Goal: Information Seeking & Learning: Learn about a topic

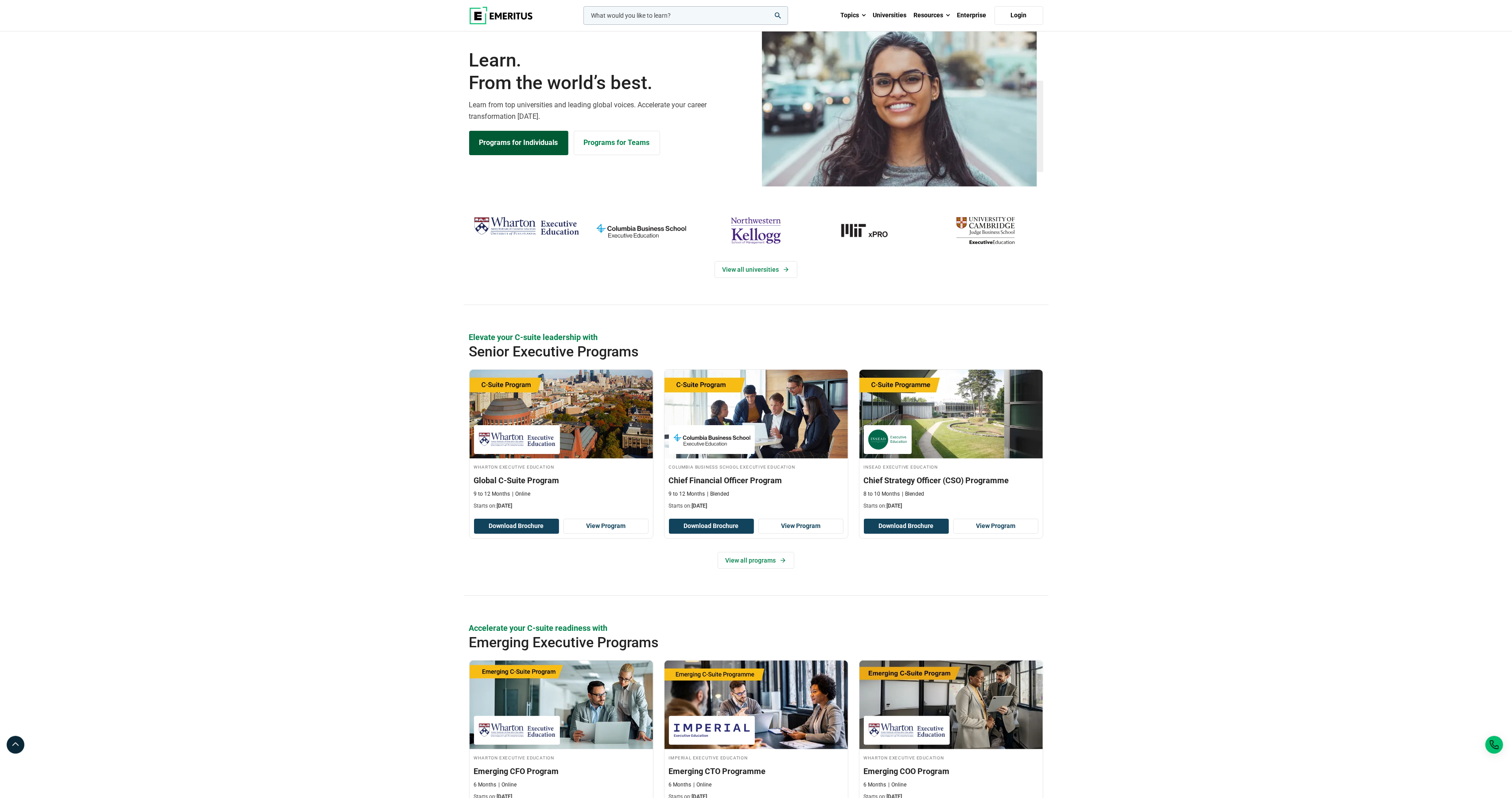
click at [545, 154] on link "Programs for Individuals" at bounding box center [518, 143] width 99 height 24
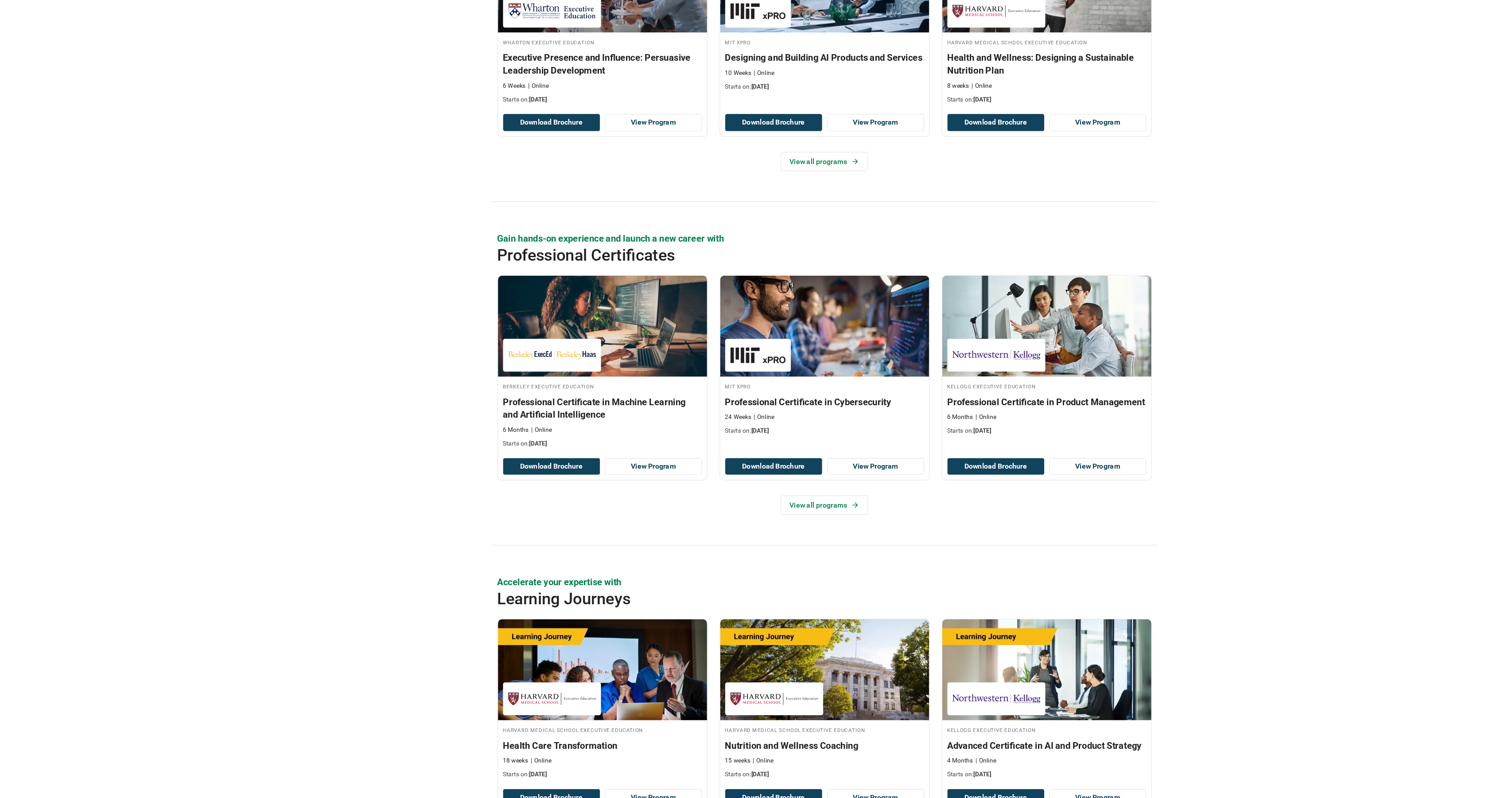
scroll to position [969, 0]
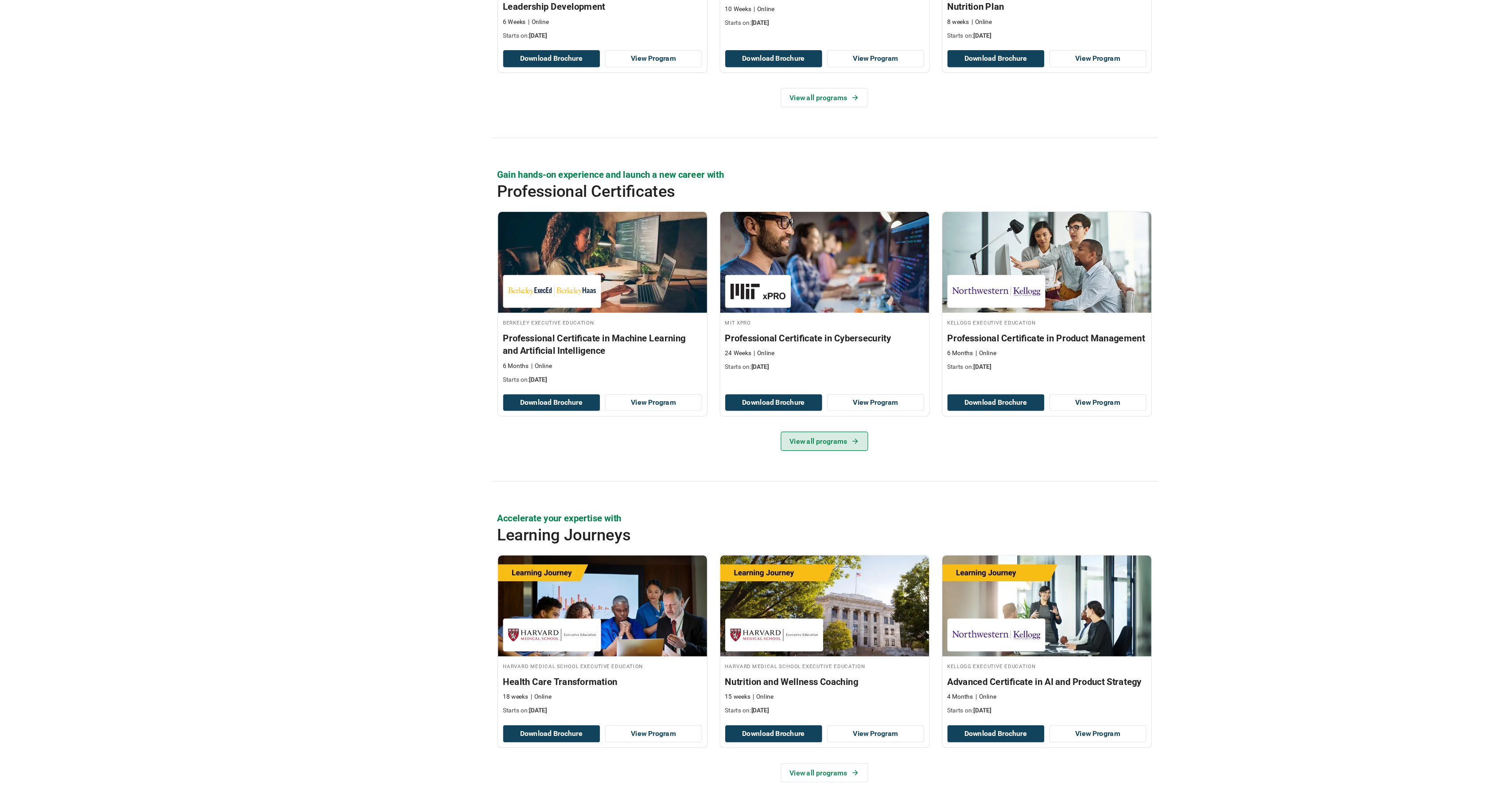
click at [718, 476] on link "View all programs" at bounding box center [756, 484] width 77 height 17
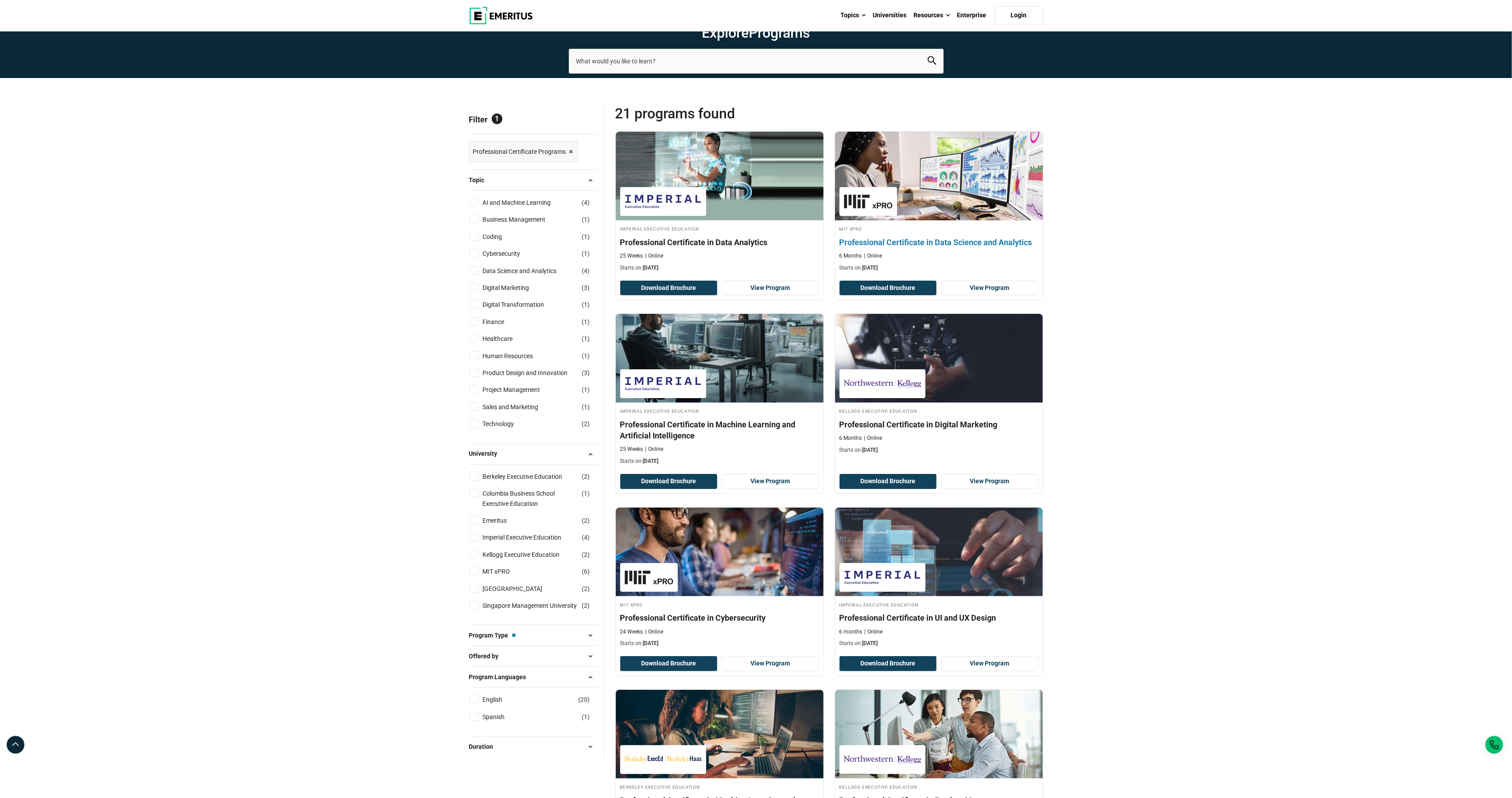
click at [941, 248] on h4 "Professional Certificate in Data Science and Analytics" at bounding box center [939, 242] width 199 height 11
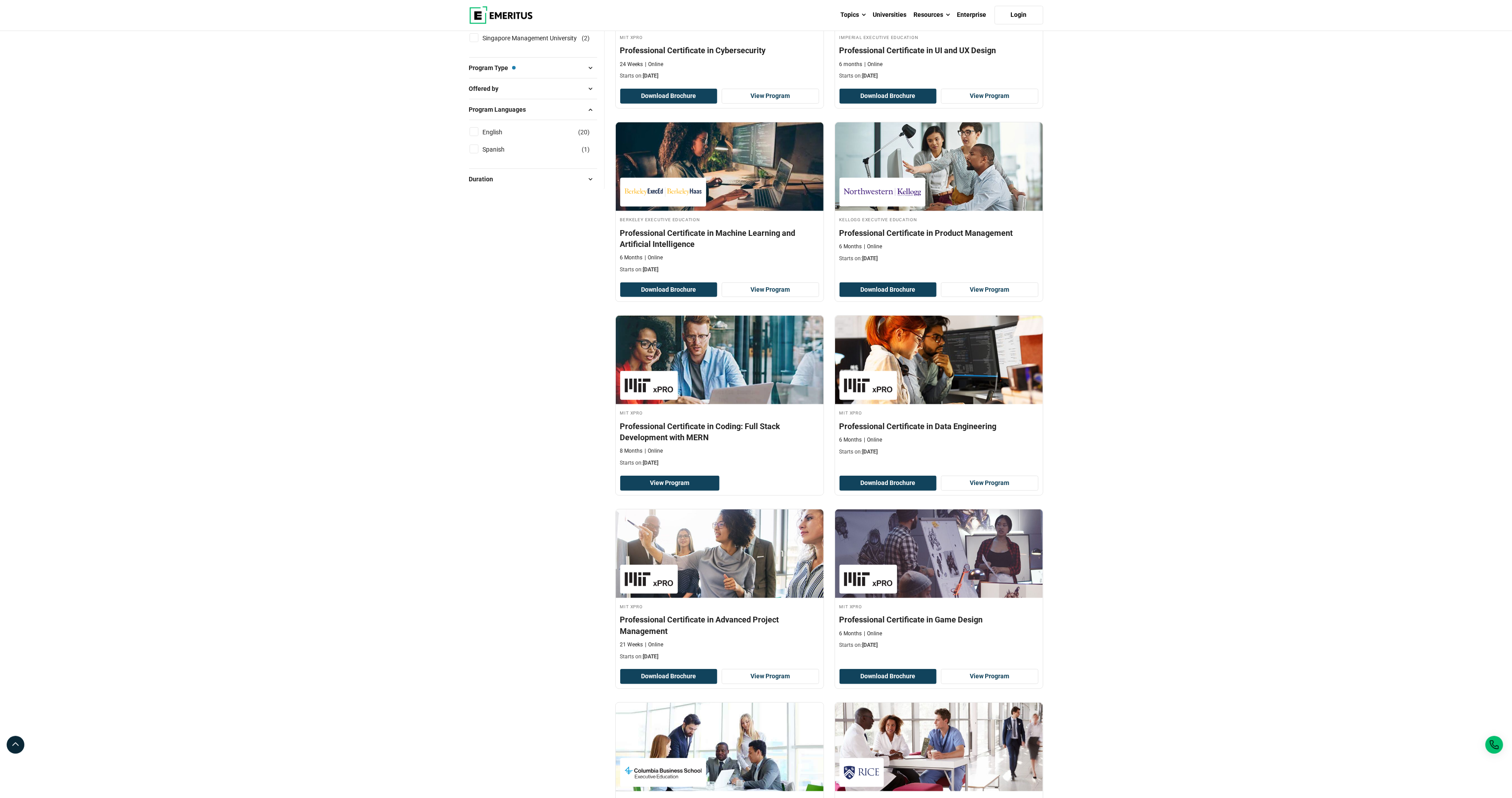
scroll to position [570, 0]
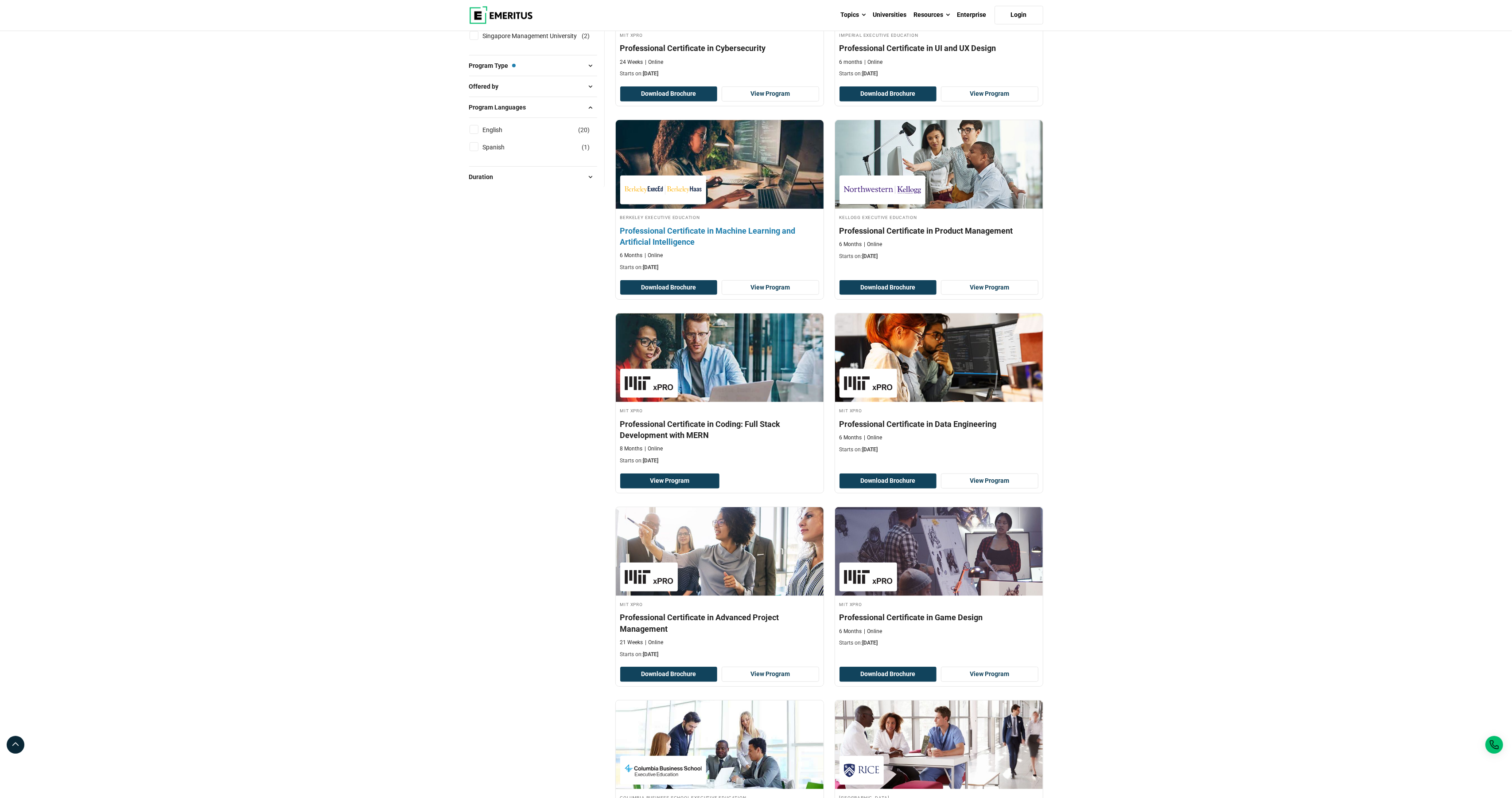
click at [669, 271] on div "Berkeley Executive Education Professional Certificate in Machine Learning and A…" at bounding box center [720, 242] width 208 height 58
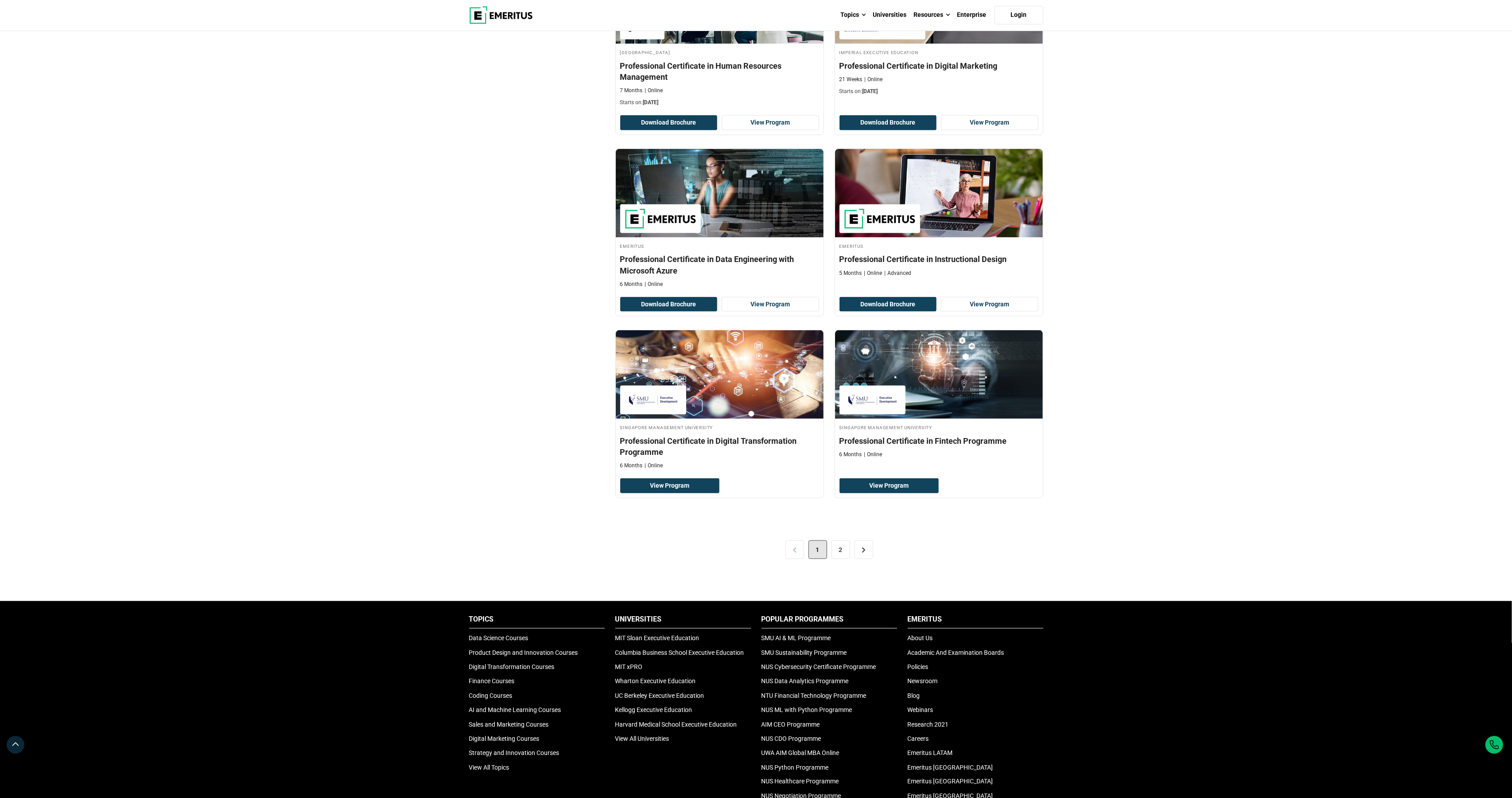
scroll to position [1521, 0]
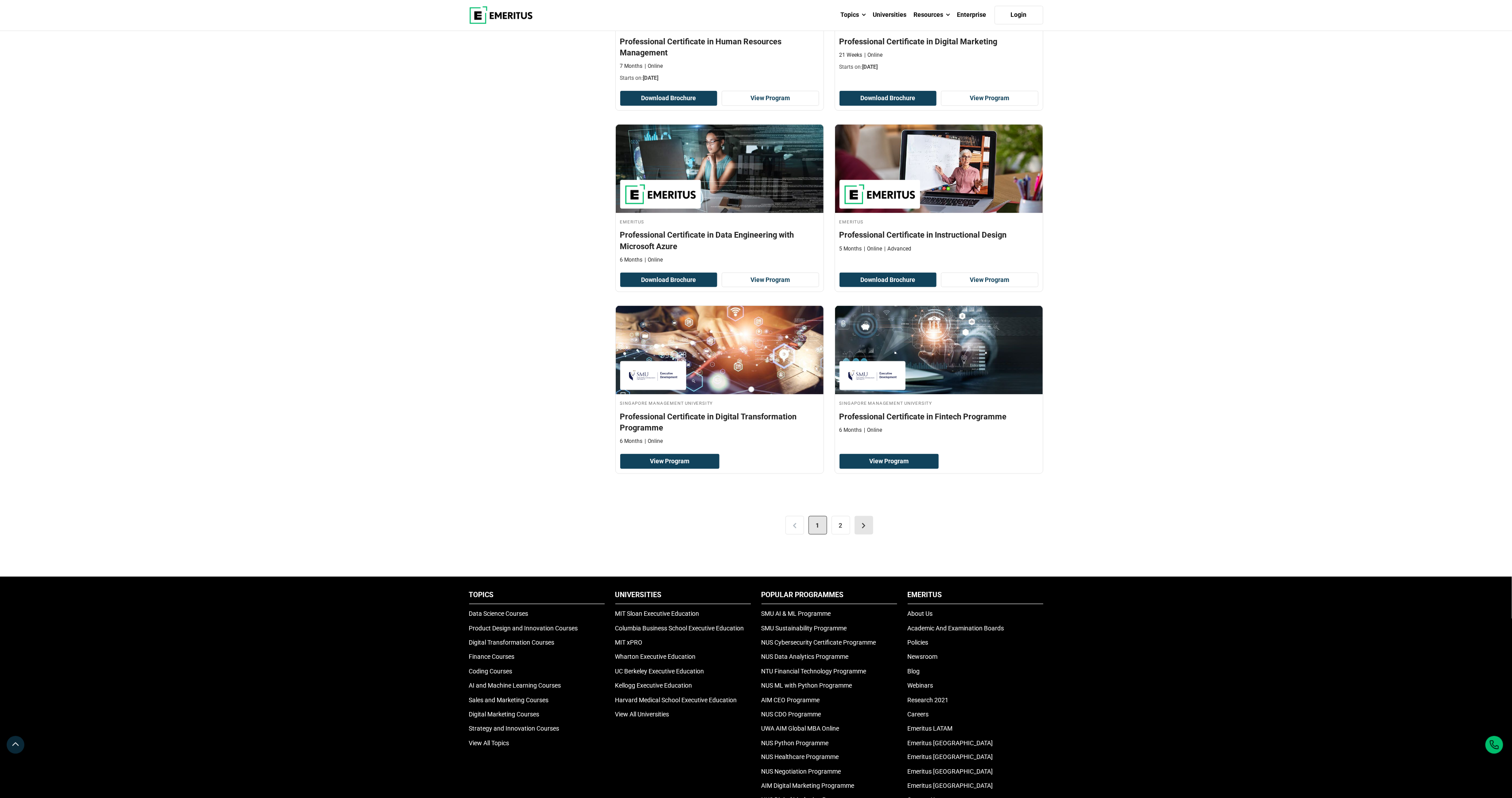
click at [866, 534] on link ">" at bounding box center [864, 526] width 19 height 19
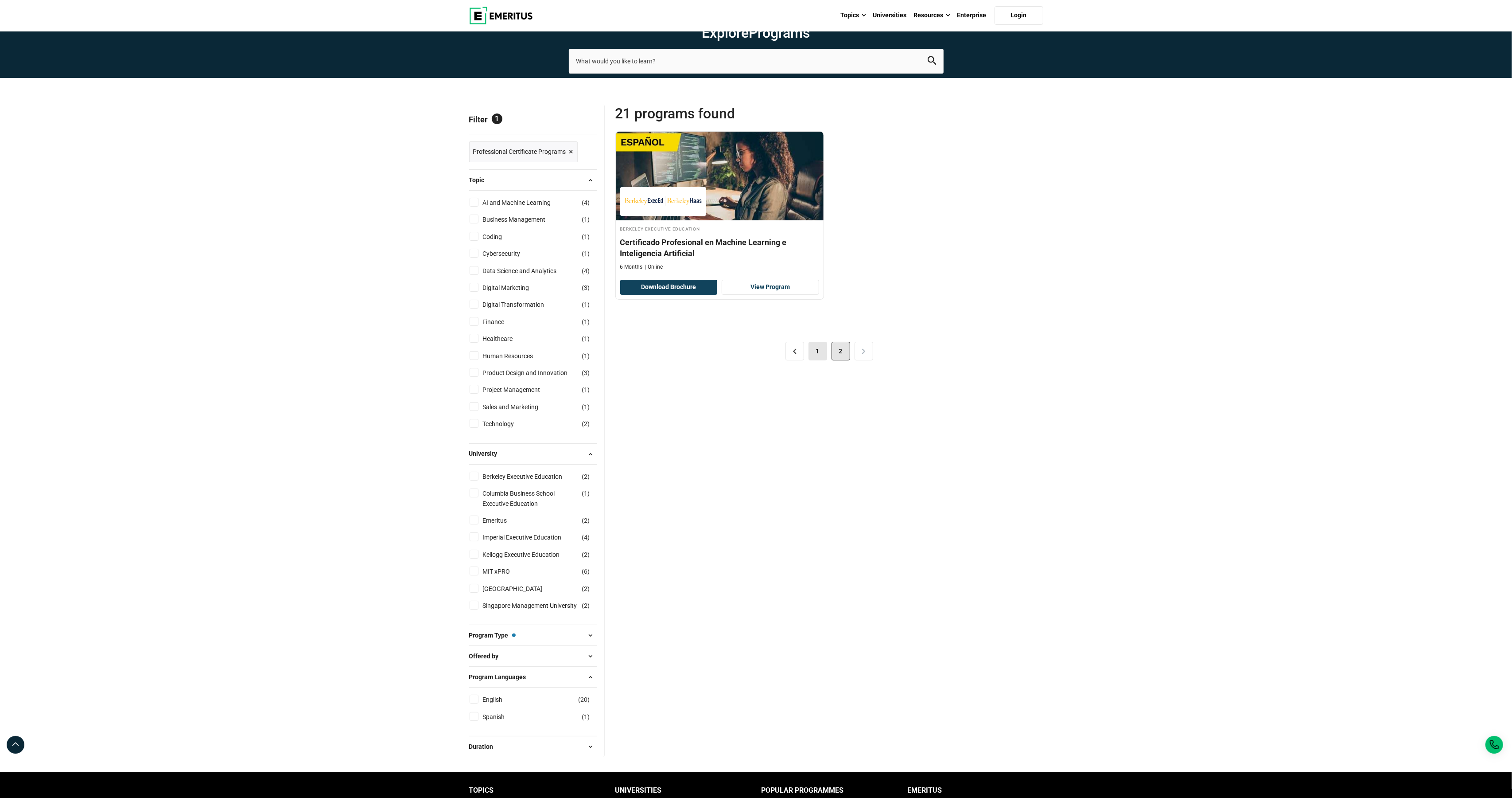
click at [823, 361] on link "1" at bounding box center [818, 351] width 19 height 19
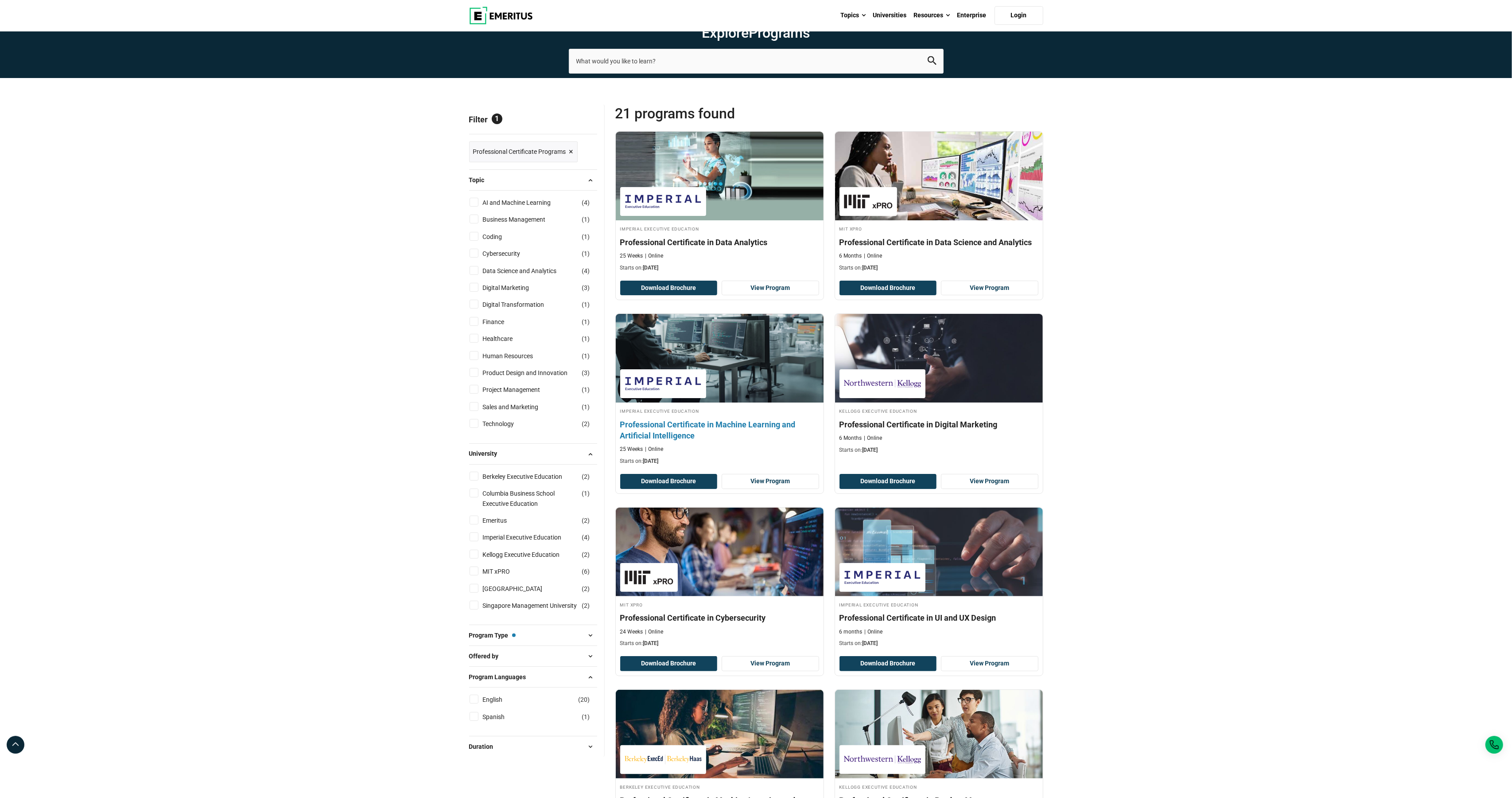
click at [739, 447] on div "Imperial Executive Education Professional Certificate in Machine Learning and A…" at bounding box center [720, 436] width 208 height 58
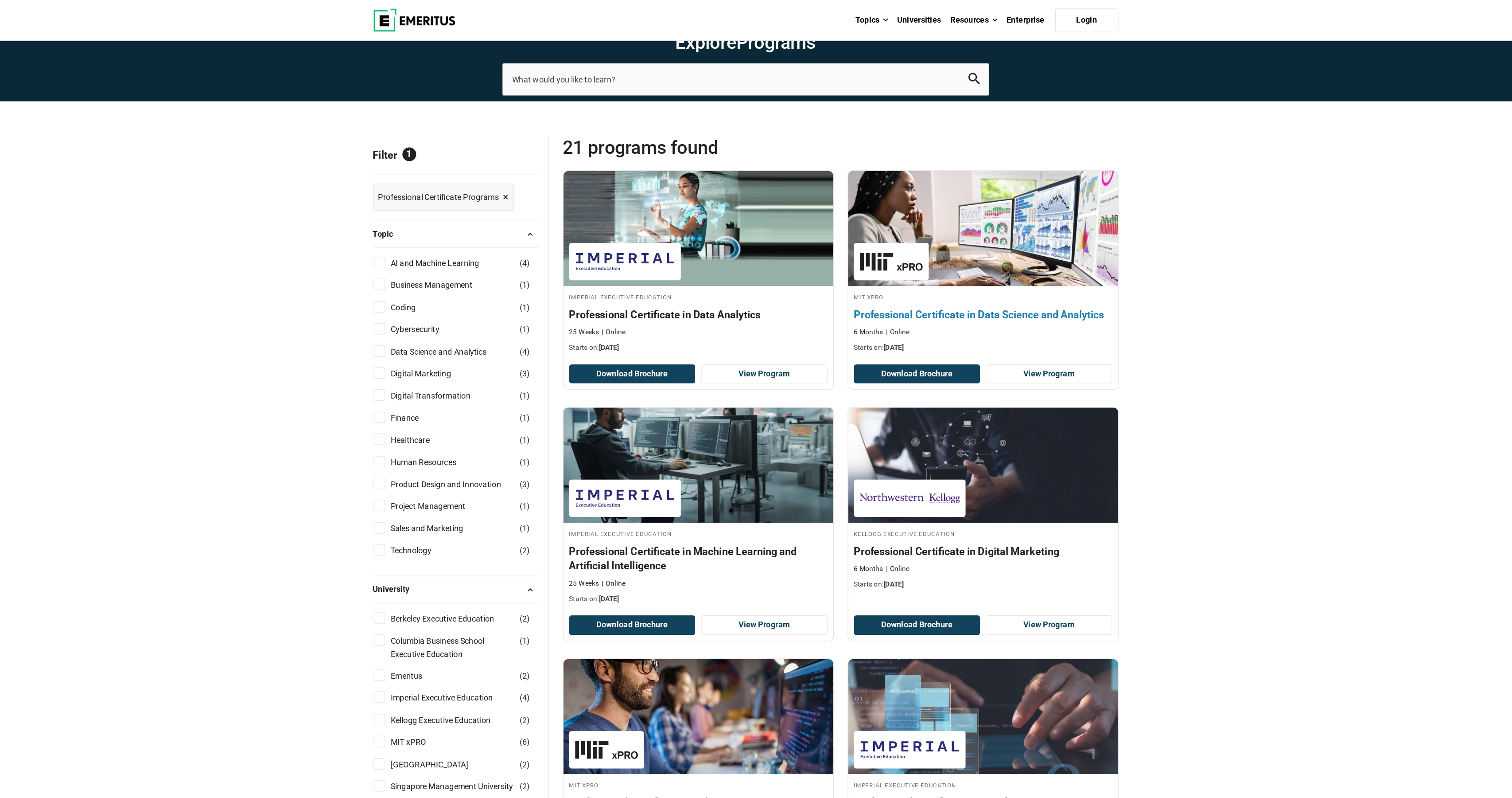
click at [835, 266] on div "MIT xPRO Professional Certificate in Data Science and Analytics 6 Months Online…" at bounding box center [939, 248] width 208 height 47
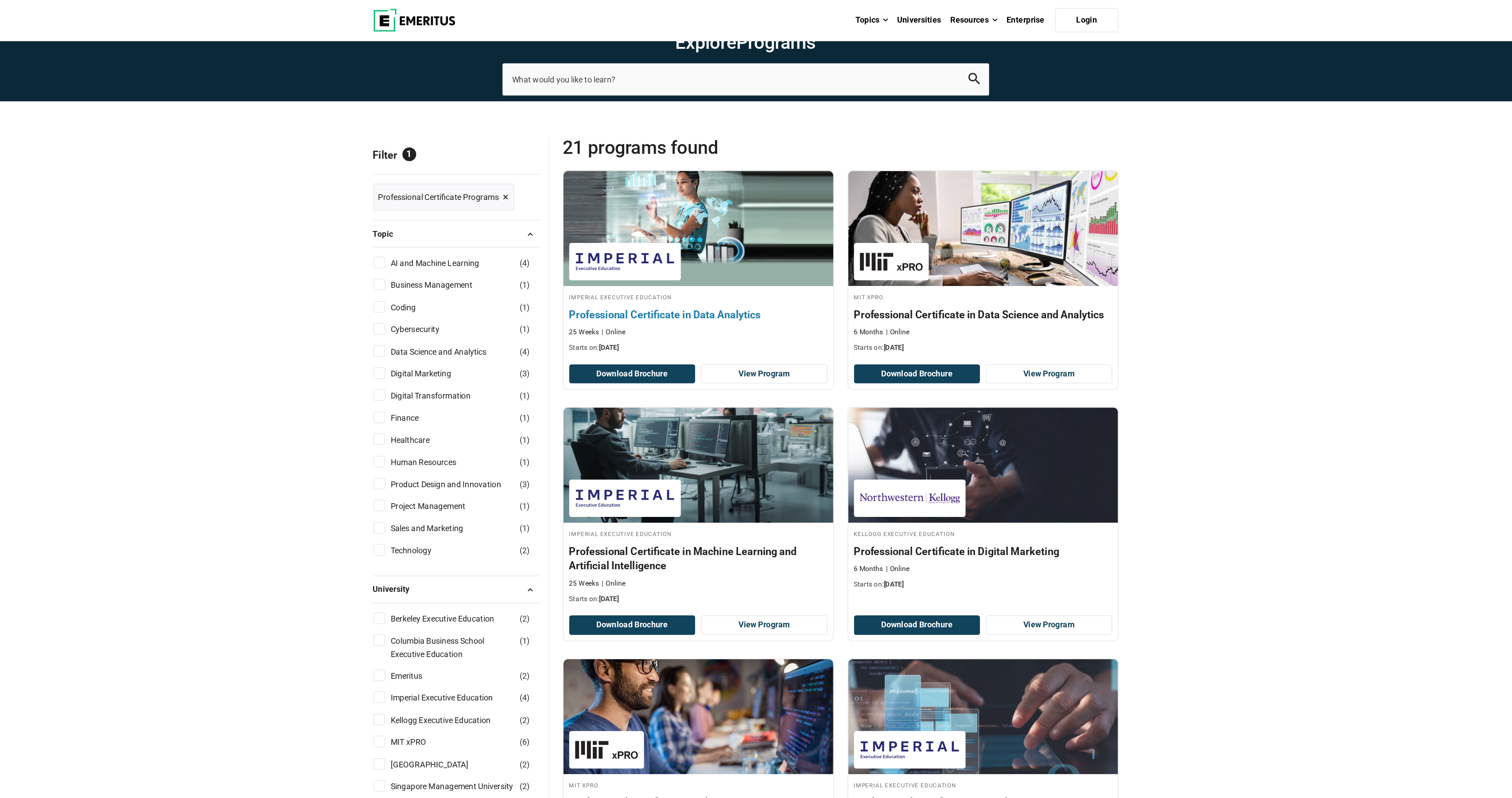
click at [616, 272] on div "Imperial Executive Education Professional Certificate in Data Analytics 25 Week…" at bounding box center [720, 248] width 208 height 47
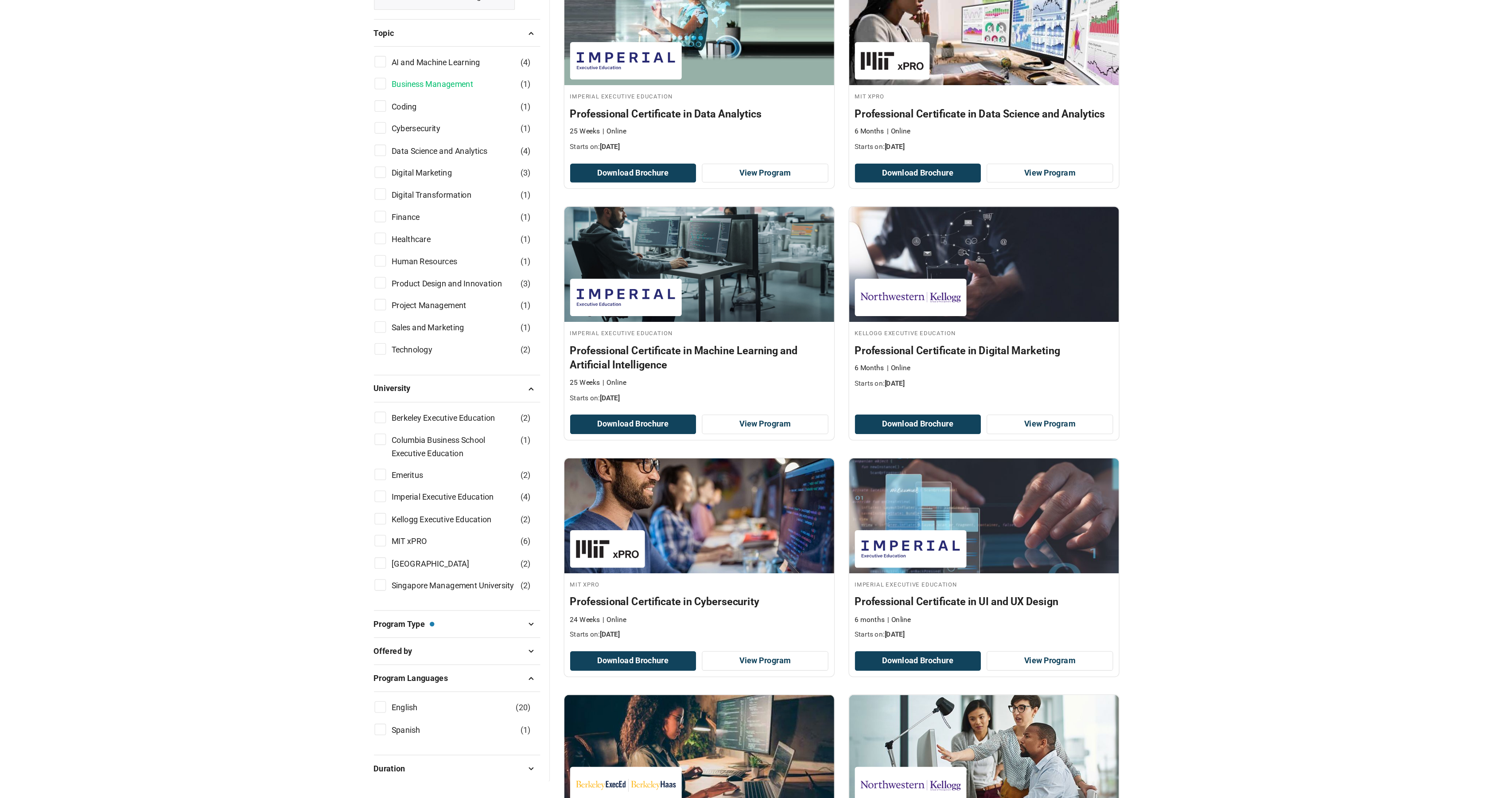
click at [483, 214] on link "Business Management" at bounding box center [523, 219] width 80 height 10
checkbox input "true"
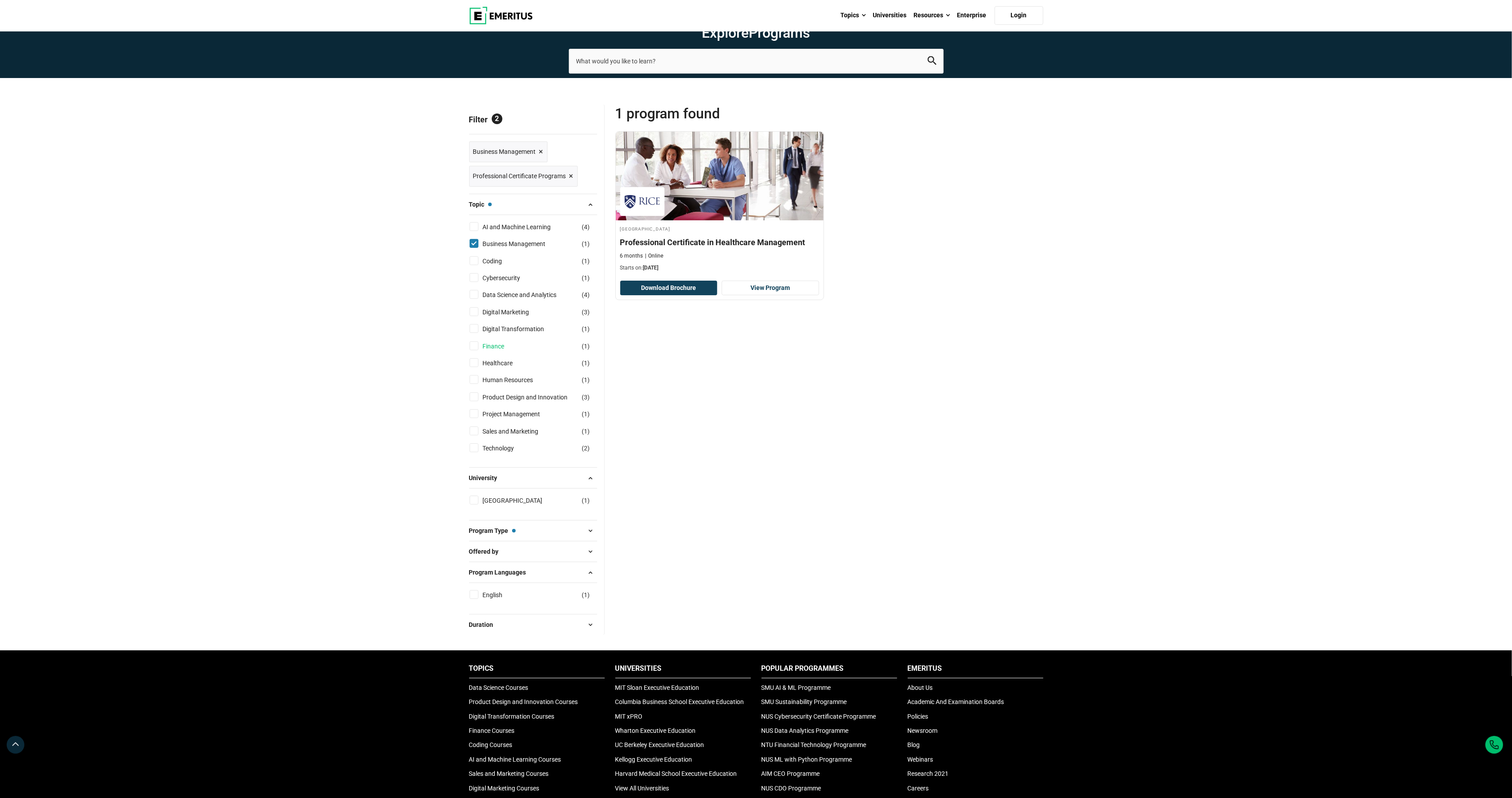
click at [495, 351] on link "Finance" at bounding box center [502, 346] width 39 height 10
checkbox input "true"
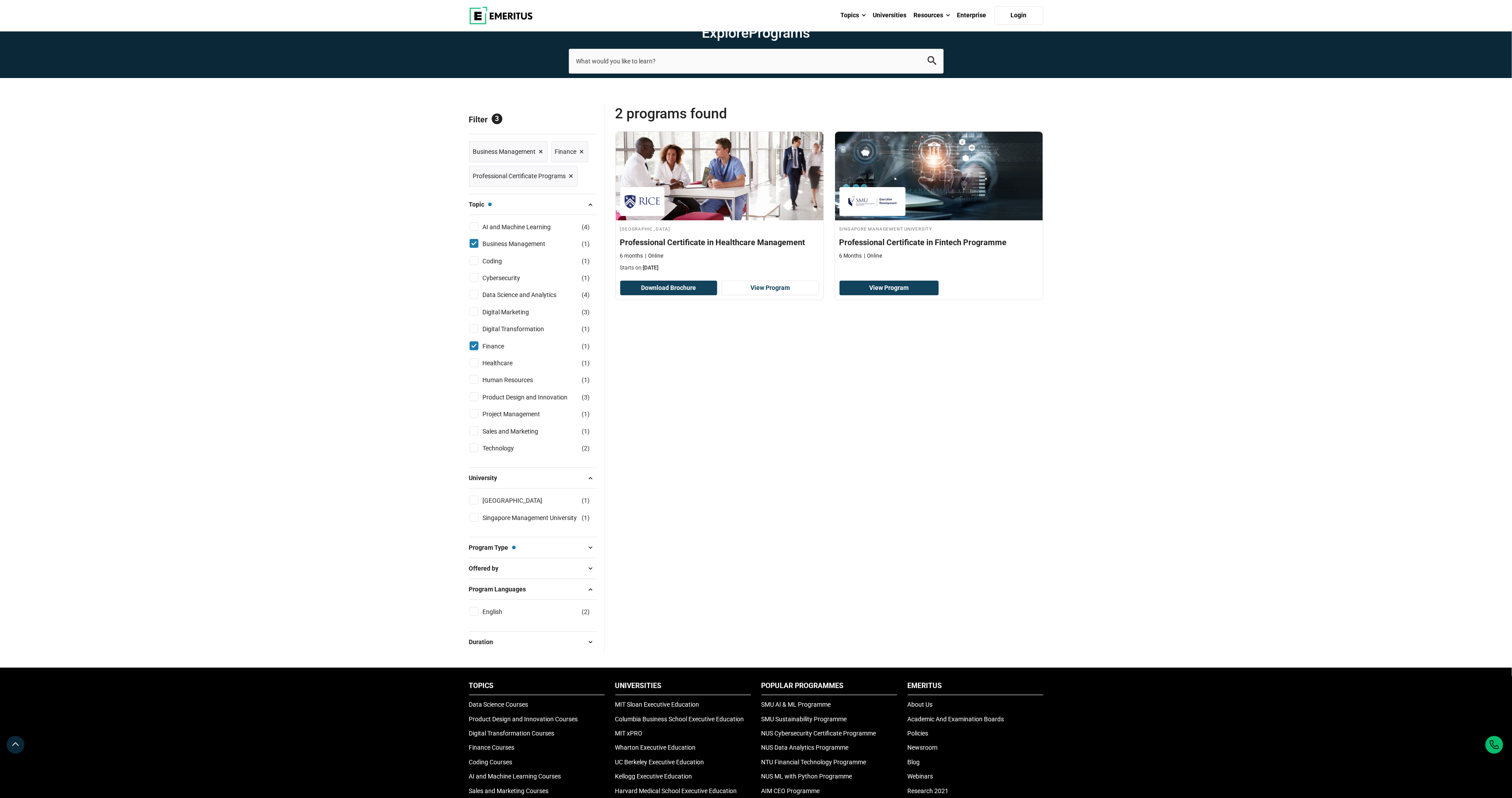
click at [576, 126] on span "Reset all" at bounding box center [583, 120] width 28 height 12
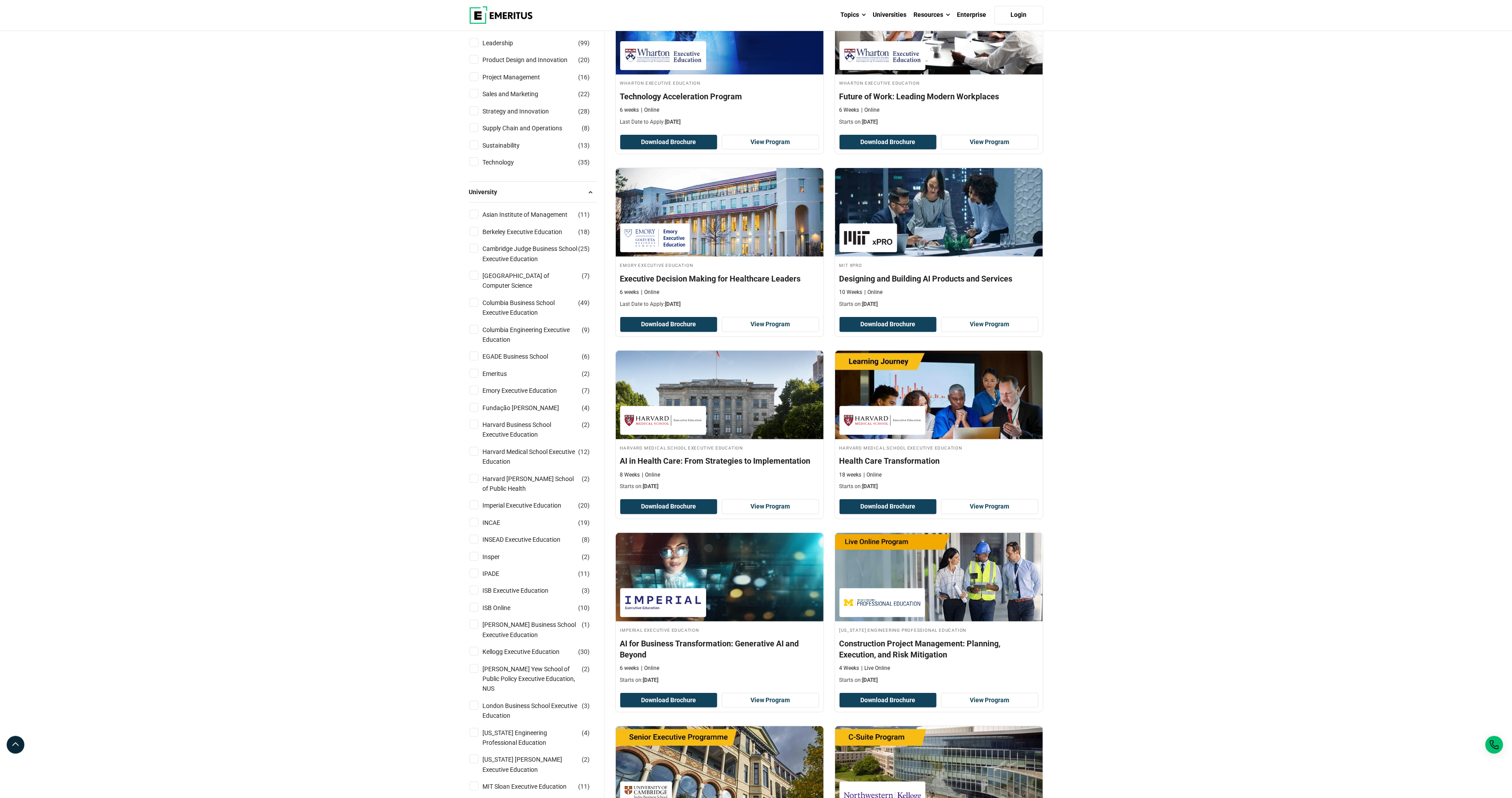
scroll to position [328, 0]
click at [510, 263] on link "Cambridge Judge Business School Executive Education" at bounding box center [539, 253] width 113 height 20
checkbox input "true"
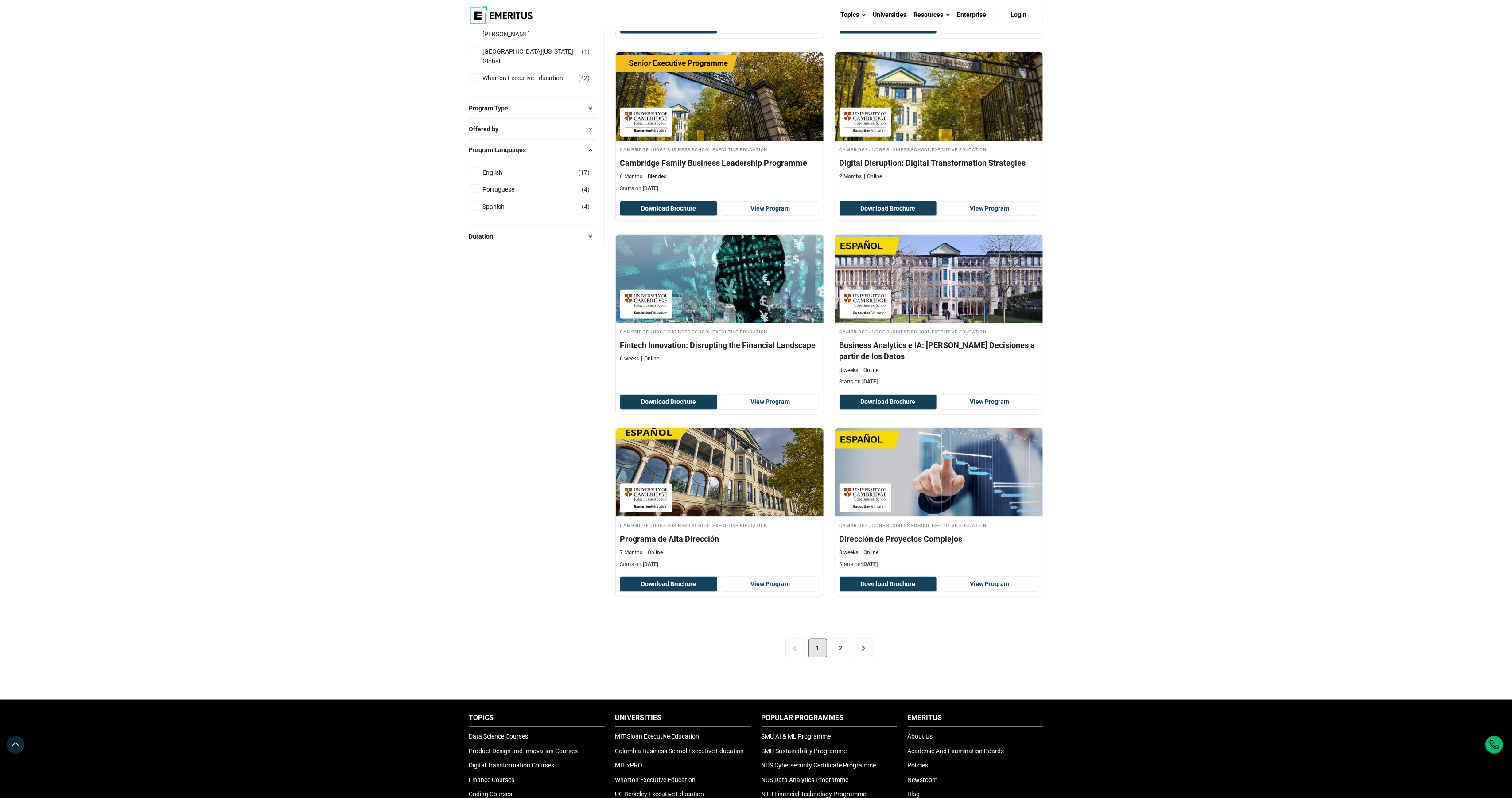
scroll to position [1362, 0]
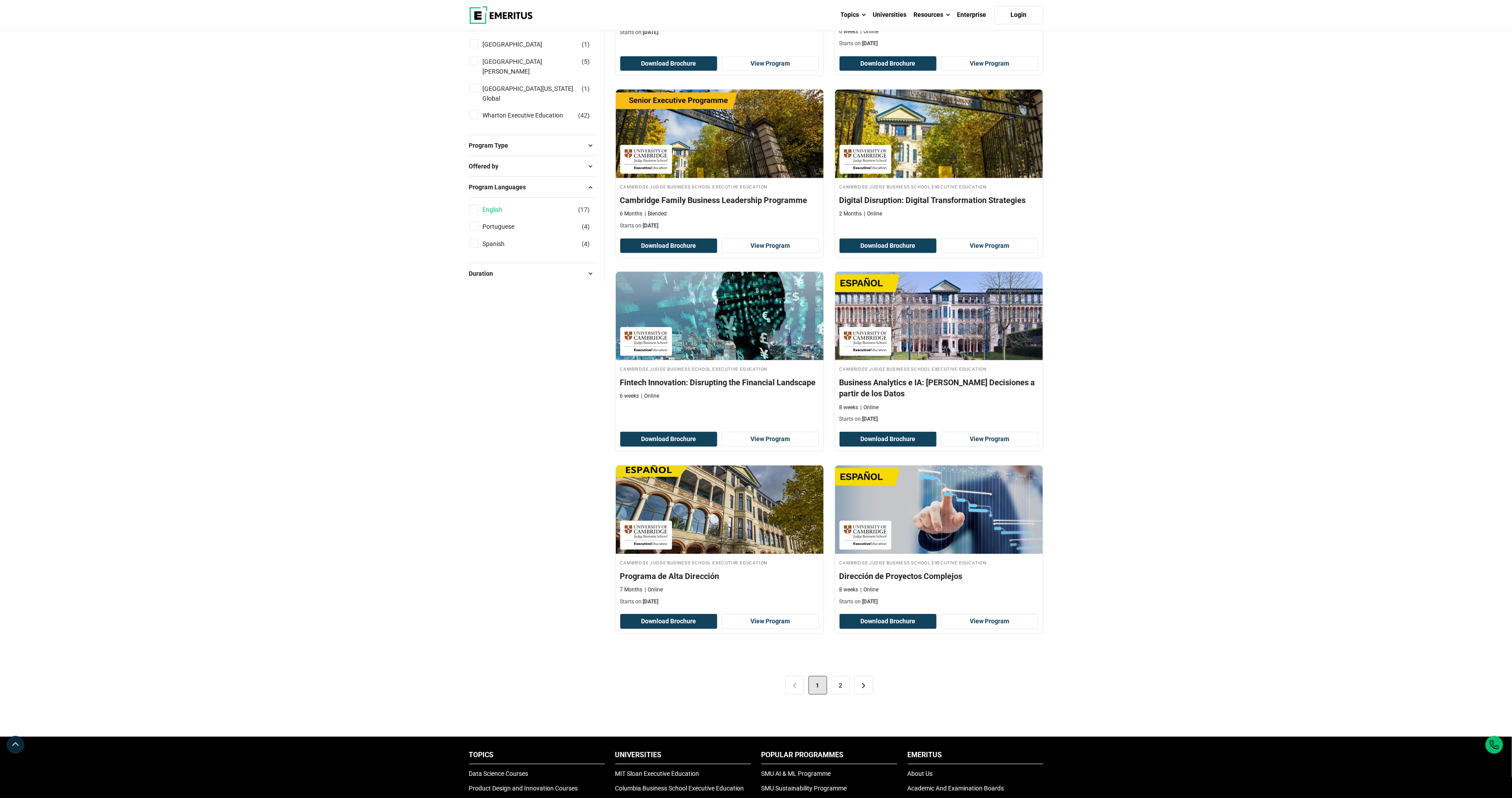
click at [493, 211] on link "English" at bounding box center [502, 210] width 38 height 10
checkbox input "true"
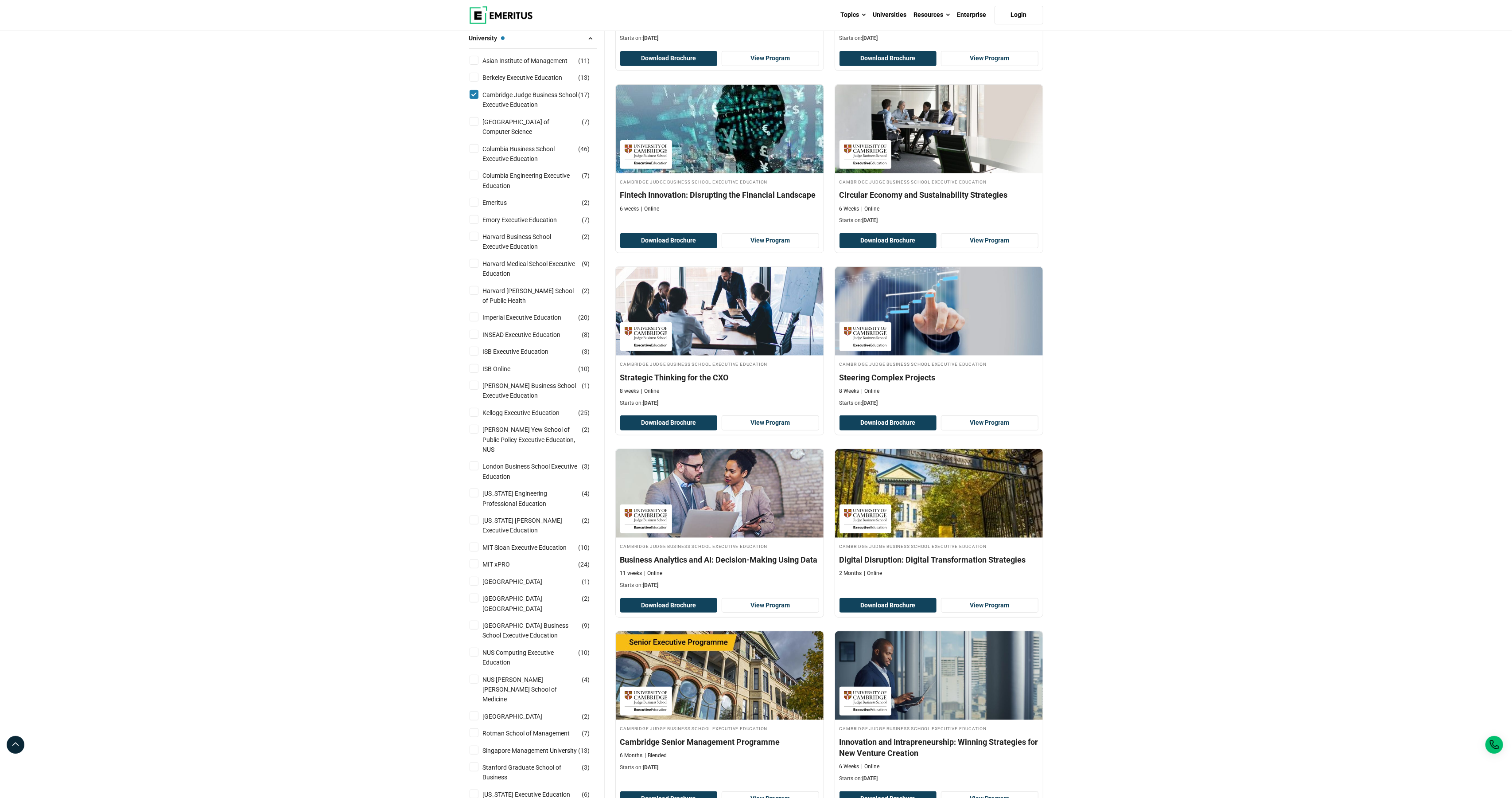
scroll to position [422, 0]
click at [502, 164] on link "Columbia Business School Executive Education" at bounding box center [539, 154] width 113 height 20
checkbox input "true"
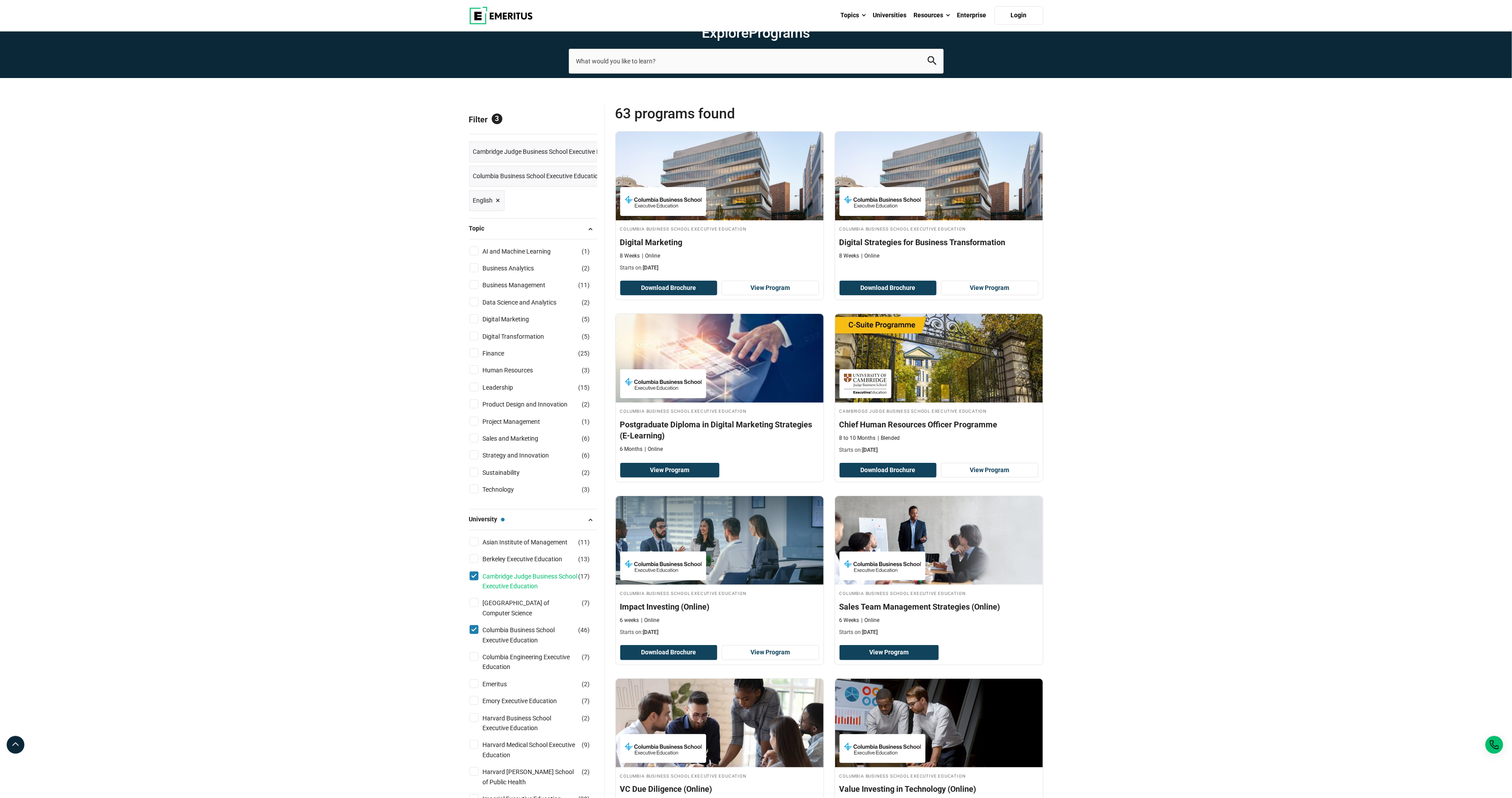
click at [519, 591] on link "Cambridge Judge Business School Executive Education" at bounding box center [539, 581] width 113 height 20
checkbox input "false"
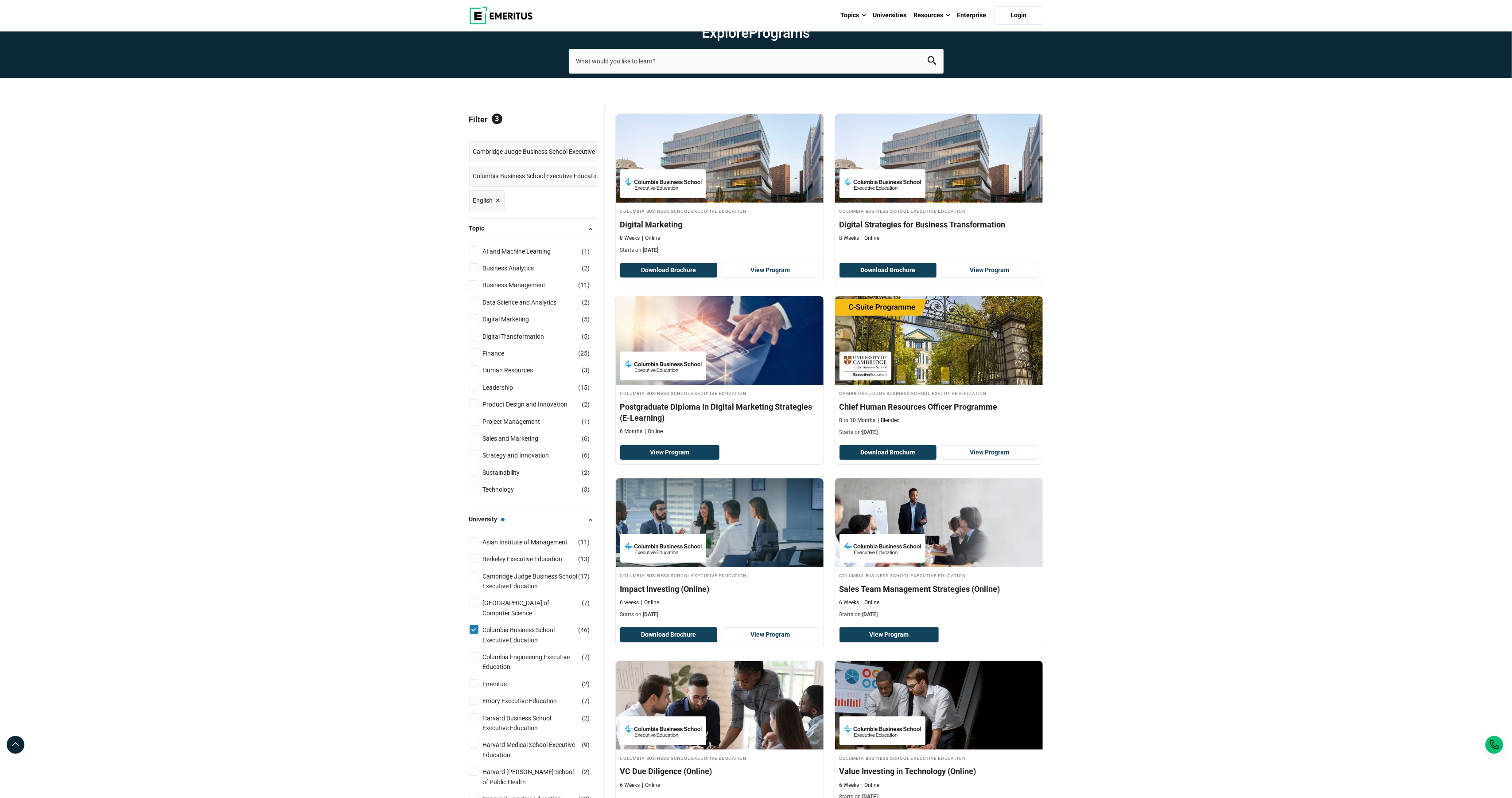
click at [474, 357] on input "Finance ( 25 )" at bounding box center [474, 352] width 9 height 9
checkbox input "true"
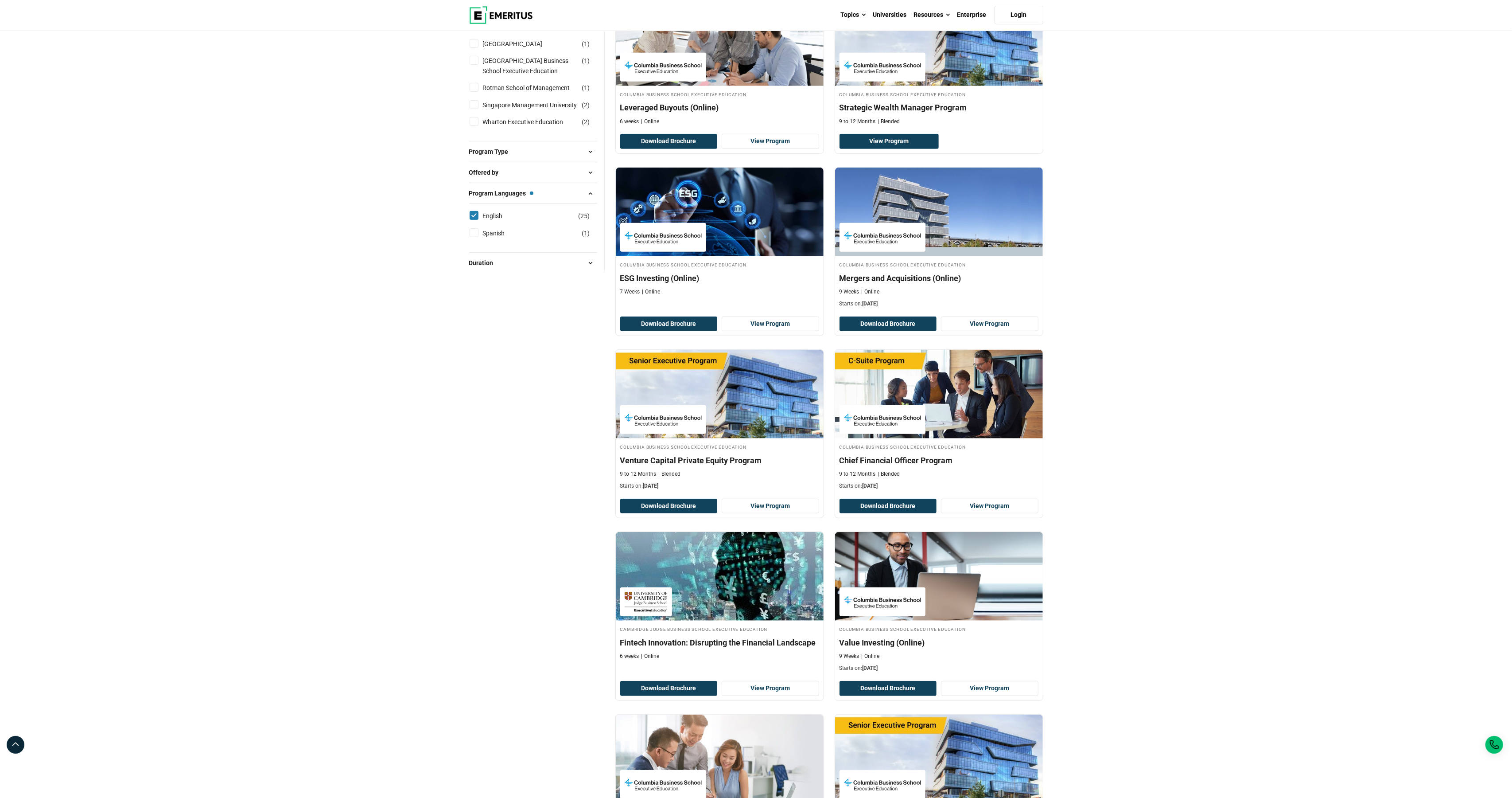
scroll to position [682, 0]
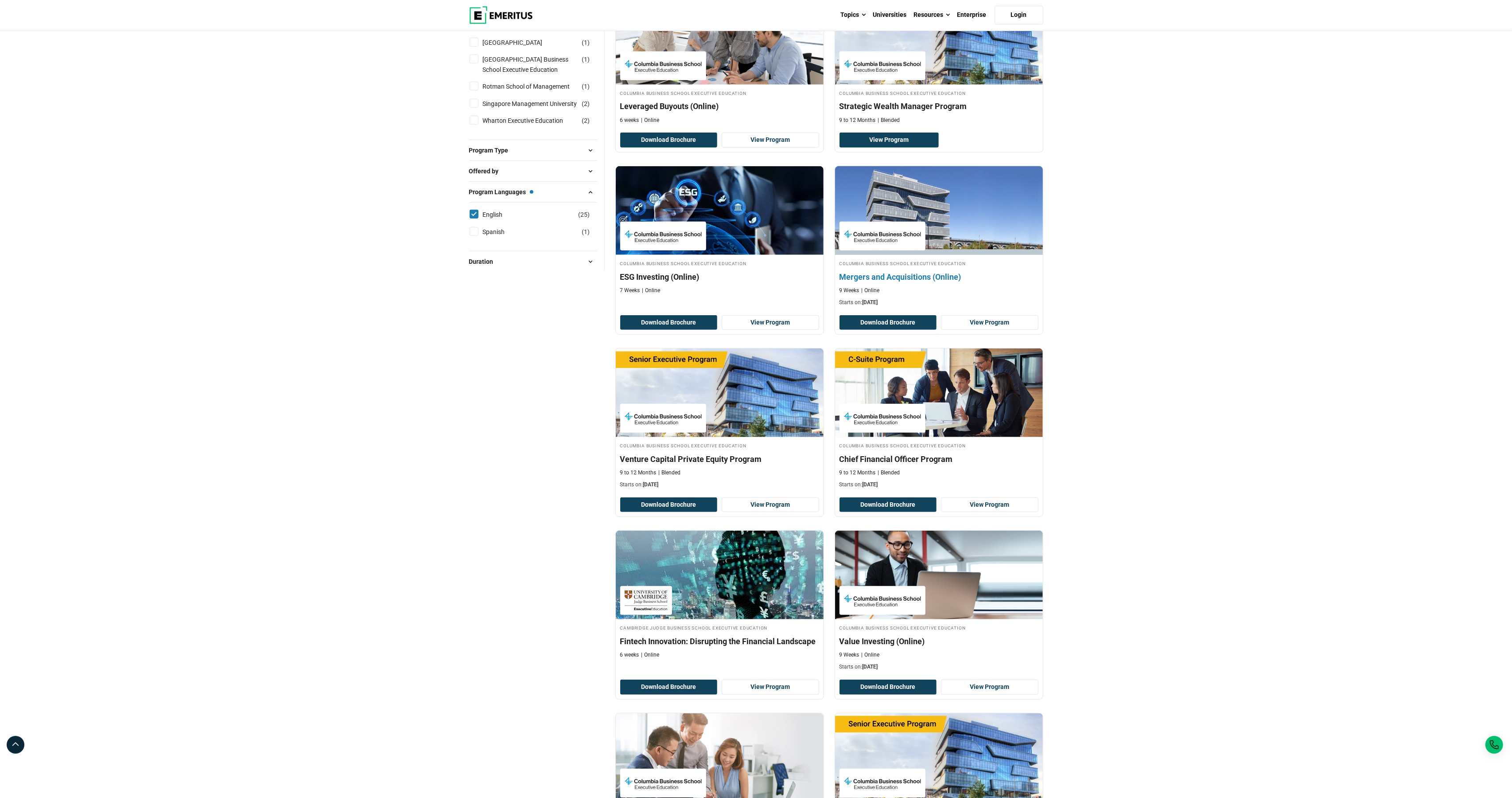
click at [860, 295] on div "Columbia Business School Executive Education Mergers and Acquisitions (Online) …" at bounding box center [939, 283] width 208 height 47
